Goal: Task Accomplishment & Management: Complete application form

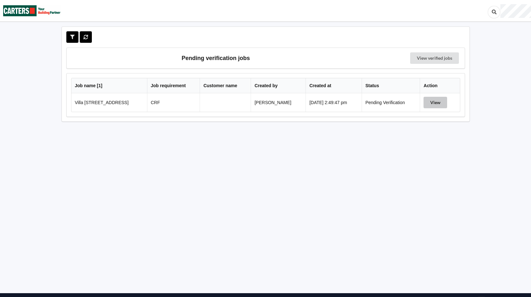
drag, startPoint x: 434, startPoint y: 101, endPoint x: 456, endPoint y: 115, distance: 25.5
click at [434, 101] on button "View" at bounding box center [436, 102] width 24 height 11
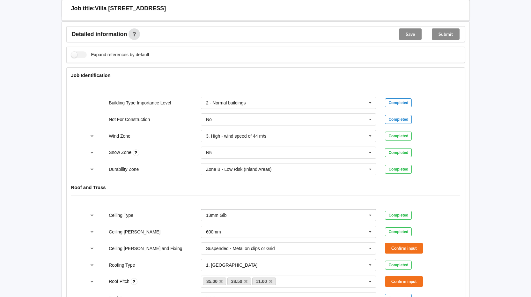
scroll to position [223, 0]
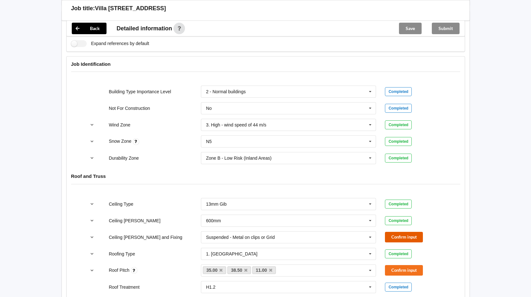
drag, startPoint x: 398, startPoint y: 236, endPoint x: 413, endPoint y: 230, distance: 16.8
click at [398, 236] on button "Confirm input" at bounding box center [404, 237] width 38 height 11
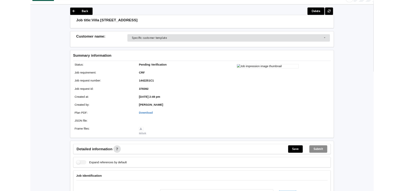
scroll to position [0, 0]
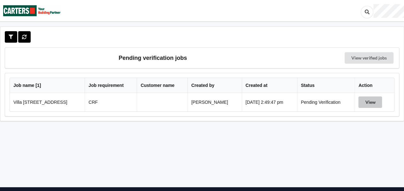
click at [214, 100] on button "View" at bounding box center [370, 102] width 24 height 11
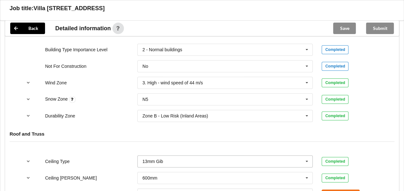
scroll to position [351, 0]
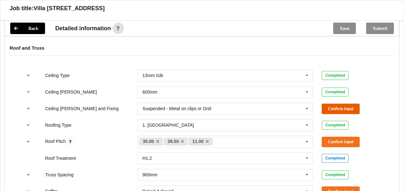
click at [214, 109] on button "Confirm input" at bounding box center [340, 109] width 38 height 11
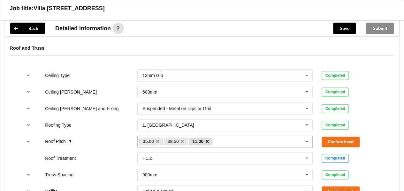
click at [207, 120] on icon at bounding box center [207, 142] width 3 height 4
click at [214, 120] on button "Confirm input" at bounding box center [340, 142] width 38 height 11
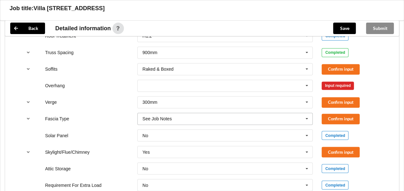
scroll to position [479, 0]
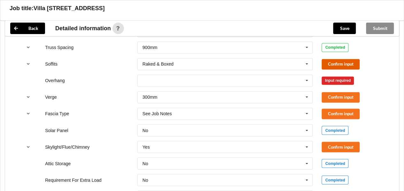
click at [214, 59] on button "Confirm input" at bounding box center [340, 64] width 38 height 11
click at [214, 78] on icon at bounding box center [307, 81] width 10 height 12
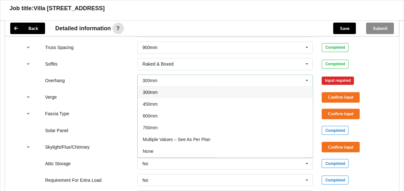
click at [214, 92] on div "300mm" at bounding box center [225, 92] width 175 height 12
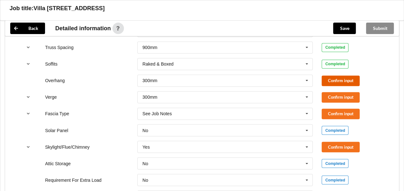
click at [214, 82] on button "Confirm input" at bounding box center [340, 81] width 38 height 11
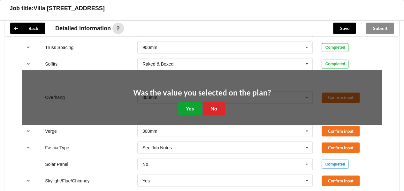
click at [193, 109] on button "Yes" at bounding box center [189, 108] width 23 height 13
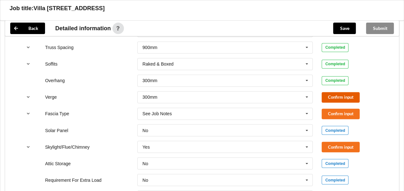
click at [214, 95] on button "Confirm input" at bounding box center [340, 97] width 38 height 11
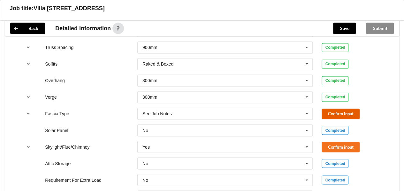
click at [214, 112] on button "Confirm input" at bounding box center [340, 114] width 38 height 11
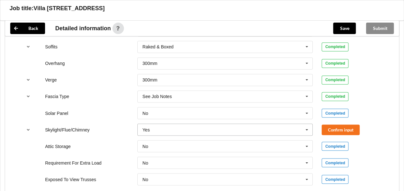
scroll to position [543, 0]
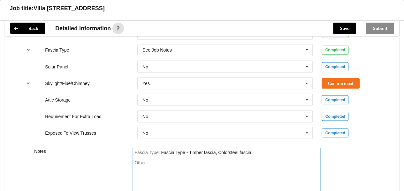
click at [164, 120] on div "Other:" at bounding box center [226, 182] width 184 height 45
paste div "Other"
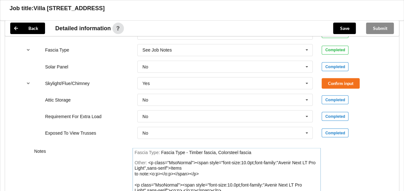
scroll to position [643, 0]
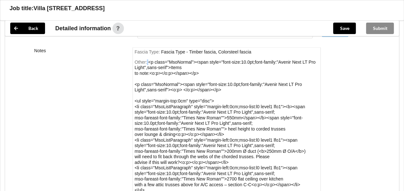
drag, startPoint x: 147, startPoint y: 60, endPoint x: 196, endPoint y: 86, distance: 55.2
click at [196, 86] on div "Other: <p class="MsoNormal"><span style="font-size:10.0pt;font-family:"Avenir N…" at bounding box center [226, 127] width 184 height 134
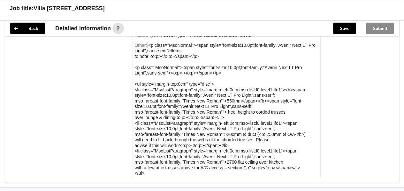
scroll to position [564, 0]
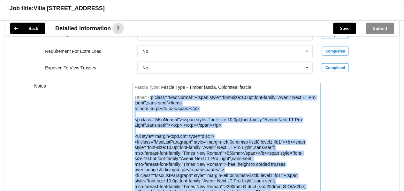
scroll to position [691, 0]
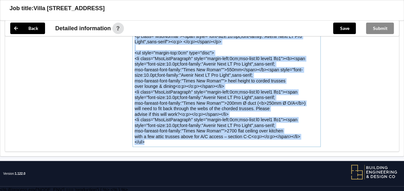
drag, startPoint x: 149, startPoint y: 139, endPoint x: 246, endPoint y: 169, distance: 100.9
click at [214, 120] on div "<p class="MsoNormal"><span style="font-size:10.0pt;font-family:"Avenir Next LT …" at bounding box center [224, 78] width 181 height 134
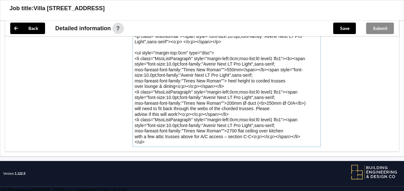
drag, startPoint x: 252, startPoint y: 135, endPoint x: 301, endPoint y: 137, distance: 48.5
click at [214, 120] on div "Other: <p class="MsoNormal"><span style="font-size:10.0pt;font-family:"Avenir N…" at bounding box center [226, 78] width 184 height 134
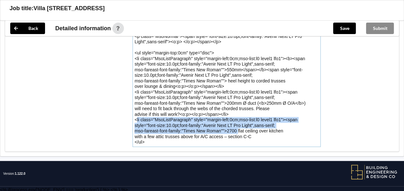
drag, startPoint x: 226, startPoint y: 128, endPoint x: 134, endPoint y: 117, distance: 93.2
click at [134, 117] on div "Fascia Type : Fascia Type - Timber fascia, Colorsteel fascia Other: <p class="M…" at bounding box center [226, 73] width 188 height 148
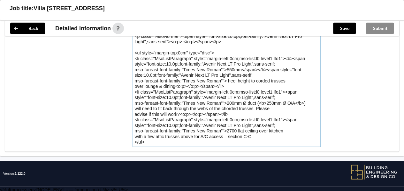
scroll to position [680, 0]
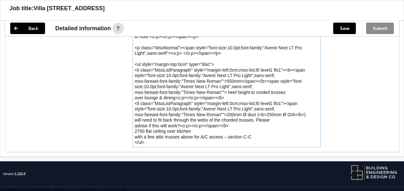
click at [135, 120] on div "<p class="MsoNormal"><span style="font-size:10.0pt;font-family:"Avenir Next LT …" at bounding box center [224, 84] width 181 height 123
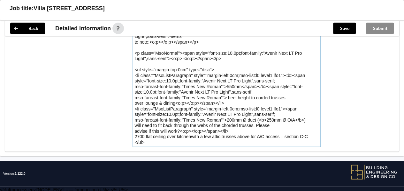
click at [191, 120] on div "<p class="MsoNormal"><span style="font-size:10.0pt;font-family:"Avenir Next LT …" at bounding box center [224, 86] width 181 height 117
drag, startPoint x: 160, startPoint y: 139, endPoint x: 111, endPoint y: 139, distance: 49.5
click at [111, 120] on div "Notes Fascia Type : Fascia Type - Timber fascia, Colorsteel fascia Other: <p cl…" at bounding box center [201, 82] width 393 height 140
drag, startPoint x: 233, startPoint y: 129, endPoint x: 221, endPoint y: 131, distance: 11.9
click at [214, 120] on div "Other: <p class="MsoNormal"><span style="font-size:10.0pt;font-family:"Avenir N…" at bounding box center [226, 86] width 184 height 117
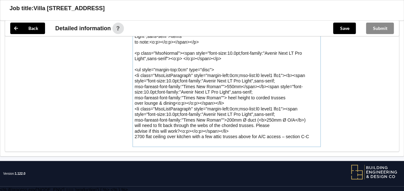
click at [214, 120] on div "Other: <p class="MsoNormal"><span style="font-size:10.0pt;font-family:"Avenir N…" at bounding box center [226, 86] width 184 height 117
drag, startPoint x: 220, startPoint y: 130, endPoint x: 179, endPoint y: 132, distance: 40.9
click at [179, 120] on div "Other: <p class="MsoNormal"><span style="font-size:10.0pt;font-family:"Avenir N…" at bounding box center [226, 86] width 184 height 117
drag, startPoint x: 306, startPoint y: 117, endPoint x: 175, endPoint y: 102, distance: 131.7
click at [175, 102] on div "Other: <p class="MsoNormal"><span style="font-size:10.0pt;font-family:"Avenir N…" at bounding box center [226, 86] width 184 height 117
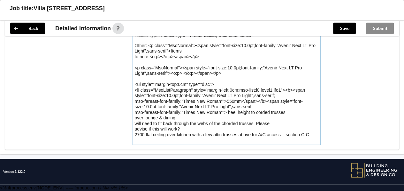
scroll to position [657, 0]
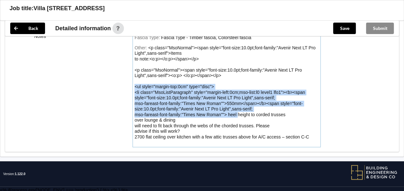
drag, startPoint x: 226, startPoint y: 112, endPoint x: 135, endPoint y: 86, distance: 94.6
click at [135, 86] on div "<p class="MsoNormal"><span style="font-size:10.0pt;font-family:"Avenir Next LT …" at bounding box center [224, 92] width 181 height 94
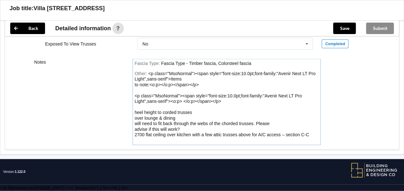
scroll to position [630, 0]
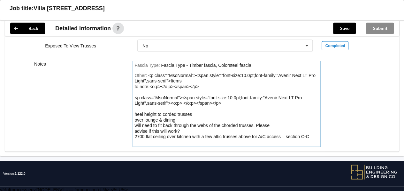
click at [214, 105] on div "Other: <p class="MsoNormal"><span style="font-size:10.0pt;font-family:"Avenir N…" at bounding box center [226, 109] width 184 height 73
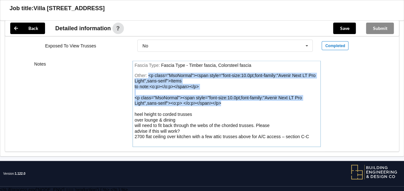
drag, startPoint x: 222, startPoint y: 101, endPoint x: 146, endPoint y: 73, distance: 81.7
click at [146, 73] on div "Other: <p class="MsoNormal"><span style="font-size:10.0pt;font-family:"Avenir N…" at bounding box center [226, 109] width 184 height 73
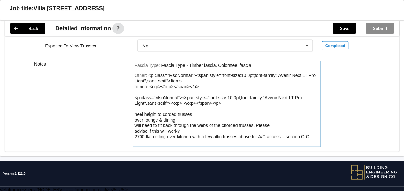
scroll to position [602, 0]
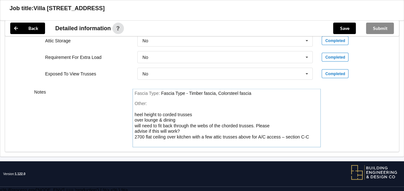
click at [134, 112] on div "Other: heel height to corded trusses over lounge & dining will need to fit back…" at bounding box center [226, 123] width 184 height 45
click at [134, 118] on div "Other: 550mm heel height to corded trusses over lounge & dining will need to fi…" at bounding box center [226, 123] width 184 height 45
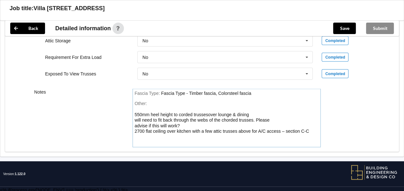
click at [134, 118] on div "550mm heel height to corded trusses over lounge & dining will need to fit back …" at bounding box center [221, 123] width 174 height 22
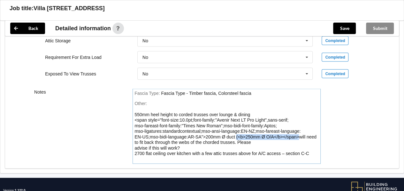
drag, startPoint x: 297, startPoint y: 134, endPoint x: 236, endPoint y: 135, distance: 61.3
click at [214, 120] on div "550mm heel height to corded trusses over lounge & dining <span style="font-size…" at bounding box center [225, 137] width 182 height 50
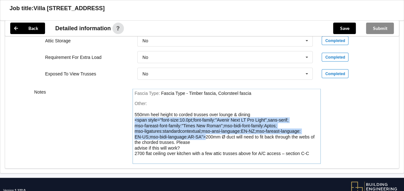
drag, startPoint x: 204, startPoint y: 135, endPoint x: 134, endPoint y: 120, distance: 71.4
click at [134, 120] on div "550mm heel height to corded trusses over lounge & dining <span style="font-size…" at bounding box center [224, 137] width 180 height 50
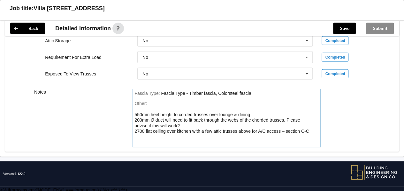
click at [154, 119] on div "550mm heel height to corded trusses over lounge & dining 200mm Ø duct will need…" at bounding box center [221, 125] width 174 height 27
click at [154, 118] on div "550mm heel height to corded trusses over lounge & dining 200mm Ø duct will need…" at bounding box center [221, 125] width 174 height 27
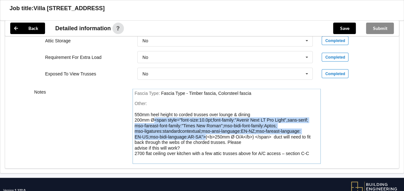
drag, startPoint x: 155, startPoint y: 118, endPoint x: 203, endPoint y: 135, distance: 51.6
click at [204, 120] on div "550mm heel height to corded trusses over lounge & dining 200mm Ø<span style="fo…" at bounding box center [222, 137] width 176 height 50
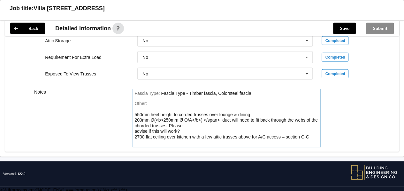
click at [164, 117] on div "550mm heel height to corded trusses over lounge & dining 200mm Ø (<b>250mm Ø O/…" at bounding box center [225, 128] width 183 height 33
click at [192, 117] on div "550mm heel height to corded trusses over lounge & dining 200mm Ø (250mm Ø O/A</…" at bounding box center [221, 128] width 175 height 33
click at [204, 119] on div "550mm heel height to corded trusses over lounge & dining 200mm Ø (250mm Ø O/A) …" at bounding box center [226, 128] width 184 height 33
click at [154, 119] on div "550mm heel height to corded trusses over lounge & dining 200mm Ø (250mm Ø O/A) …" at bounding box center [225, 128] width 183 height 33
click at [134, 120] on div "550mm heel height to corded trusses over lounge & dining 200mm Ø (250mm Ø O/A) …" at bounding box center [225, 128] width 183 height 33
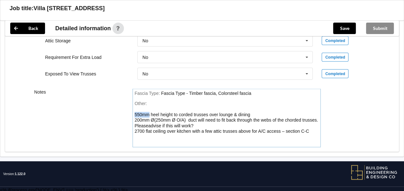
drag, startPoint x: 148, startPoint y: 111, endPoint x: 134, endPoint y: 114, distance: 14.5
click at [134, 114] on div "Other: 550mm heel height to corded trusses over lounge & dining 200mm Ø (250mm …" at bounding box center [226, 123] width 184 height 45
drag, startPoint x: 165, startPoint y: 112, endPoint x: 158, endPoint y: 113, distance: 7.7
click at [158, 113] on div "<b>550mm</b> heel height to corded trusses over lounge & dining 200mm Ø (250mm …" at bounding box center [221, 125] width 174 height 27
drag, startPoint x: 142, startPoint y: 113, endPoint x: 118, endPoint y: 114, distance: 23.7
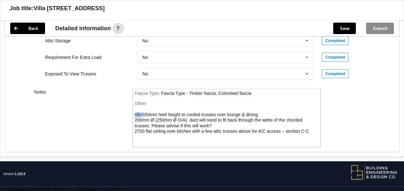
click at [118, 114] on div "Notes Fascia Type : Fascia Type - Timber fascia, Colorsteel fascia Other: <b>55…" at bounding box center [201, 118] width 393 height 68
click at [139, 104] on span "Other:" at bounding box center [140, 103] width 12 height 5
click at [214, 32] on button "Save" at bounding box center [344, 28] width 23 height 11
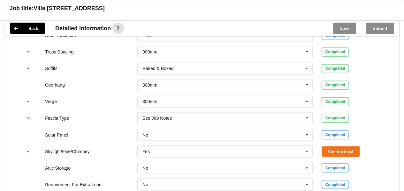
scroll to position [538, 0]
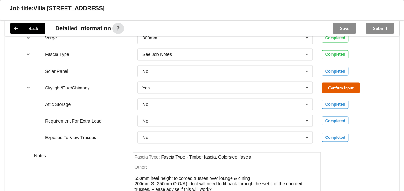
drag, startPoint x: 331, startPoint y: 83, endPoint x: 336, endPoint y: 81, distance: 6.1
click at [214, 83] on button "Confirm input" at bounding box center [340, 88] width 38 height 11
click at [214, 28] on button "Save" at bounding box center [344, 28] width 23 height 11
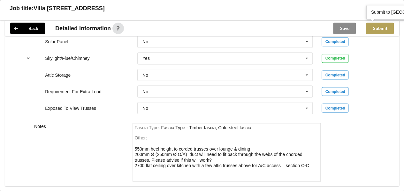
click at [214, 27] on button "Submit" at bounding box center [380, 28] width 28 height 11
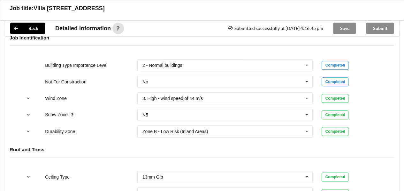
scroll to position [219, 0]
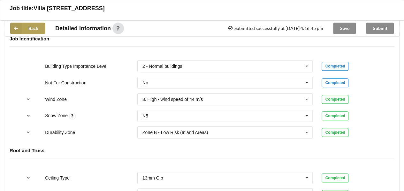
click at [23, 29] on button "Back" at bounding box center [27, 28] width 35 height 11
